Goal: Task Accomplishment & Management: Manage account settings

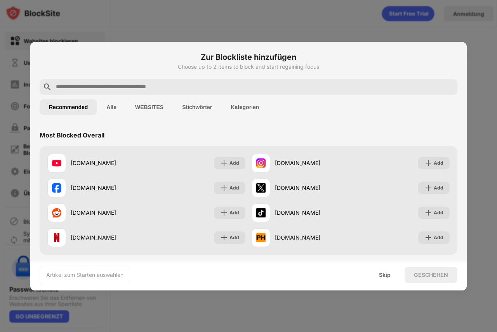
click at [160, 87] on input "text" at bounding box center [254, 86] width 399 height 9
click at [92, 88] on input "text" at bounding box center [254, 86] width 399 height 9
click at [200, 105] on button "Stichwörter" at bounding box center [197, 107] width 49 height 16
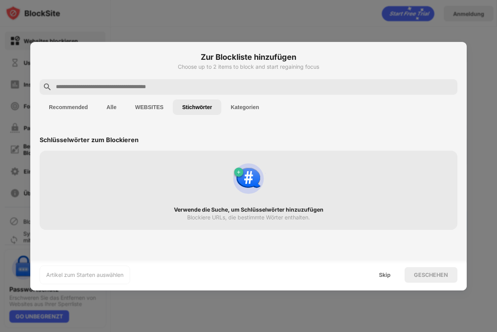
click at [117, 85] on input "text" at bounding box center [254, 86] width 399 height 9
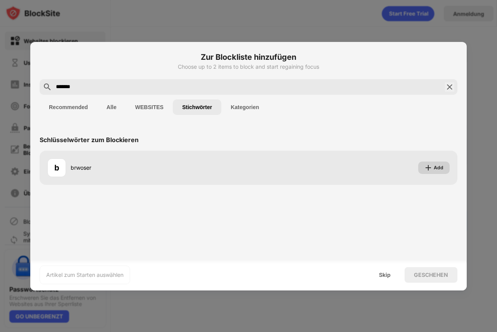
click at [439, 167] on div "Add" at bounding box center [439, 168] width 10 height 8
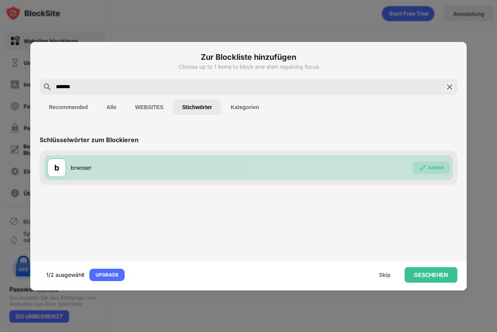
click at [71, 110] on button "Recommended" at bounding box center [68, 107] width 57 height 16
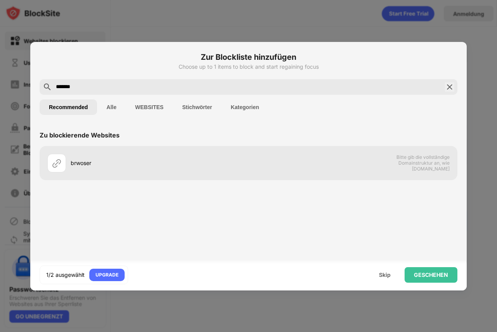
click at [83, 86] on input "*******" at bounding box center [248, 86] width 387 height 9
click at [103, 165] on div "brwoser" at bounding box center [160, 163] width 178 height 8
click at [147, 106] on button "WEBSITES" at bounding box center [149, 107] width 47 height 16
click at [204, 104] on button "Stichwörter" at bounding box center [197, 107] width 49 height 16
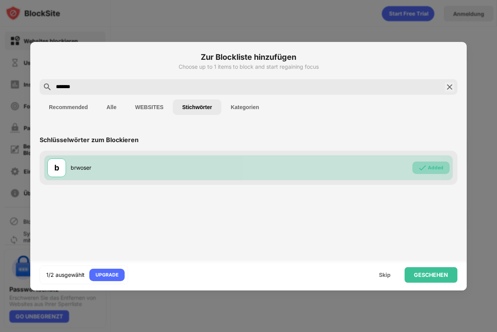
click at [440, 170] on div "Added" at bounding box center [436, 168] width 16 height 8
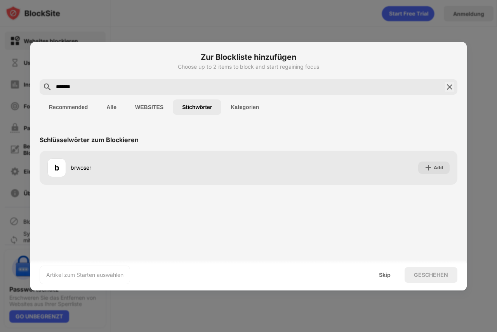
click at [77, 169] on div "brwoser" at bounding box center [160, 167] width 178 height 8
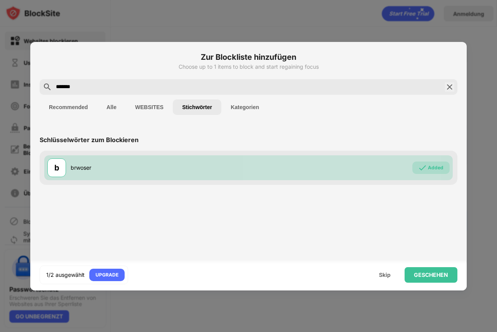
click at [436, 168] on div "Added" at bounding box center [436, 168] width 16 height 8
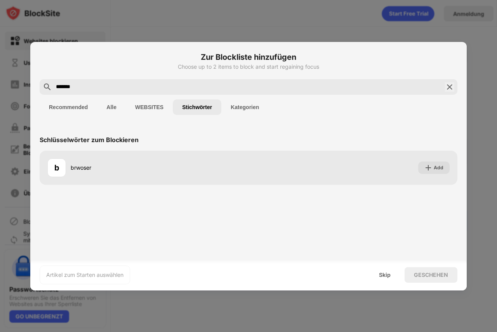
click at [177, 93] on div "*******" at bounding box center [249, 87] width 418 height 16
click at [156, 89] on input "*******" at bounding box center [248, 86] width 387 height 9
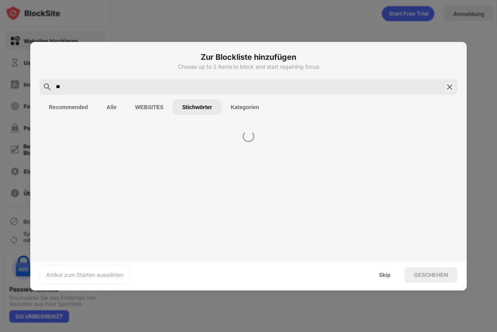
type input "*"
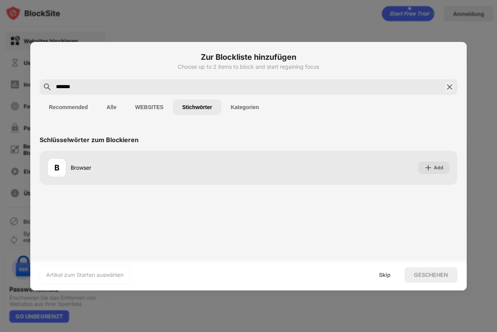
type input "*******"
click at [443, 167] on div "Add" at bounding box center [439, 168] width 10 height 8
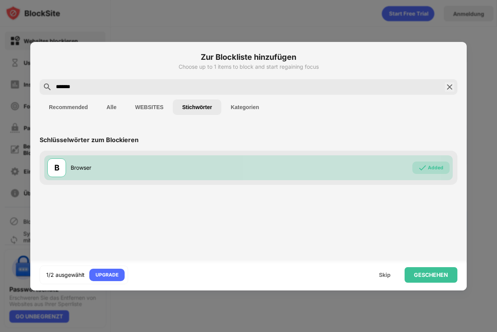
drag, startPoint x: 125, startPoint y: 89, endPoint x: 0, endPoint y: 90, distance: 125.4
click at [0, 332] on div "Zur Blockliste hinzufügen Choose up to 1 items to block and start regaining foc…" at bounding box center [248, 332] width 497 height 0
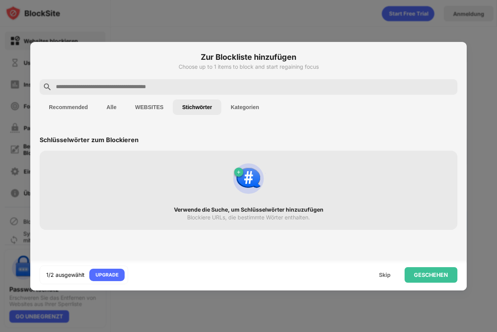
click at [55, 108] on button "Recommended" at bounding box center [68, 107] width 57 height 16
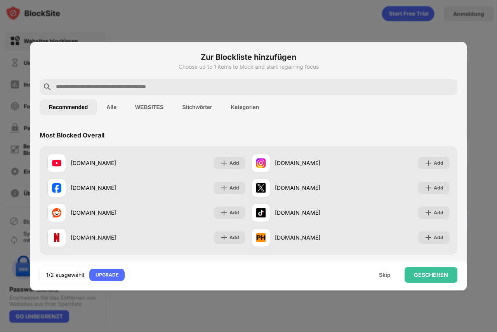
click at [116, 88] on input "text" at bounding box center [254, 86] width 399 height 9
click at [338, 30] on div at bounding box center [248, 166] width 497 height 332
click at [420, 279] on div "GESCHEHEN" at bounding box center [431, 275] width 53 height 16
